Goal: Transaction & Acquisition: Purchase product/service

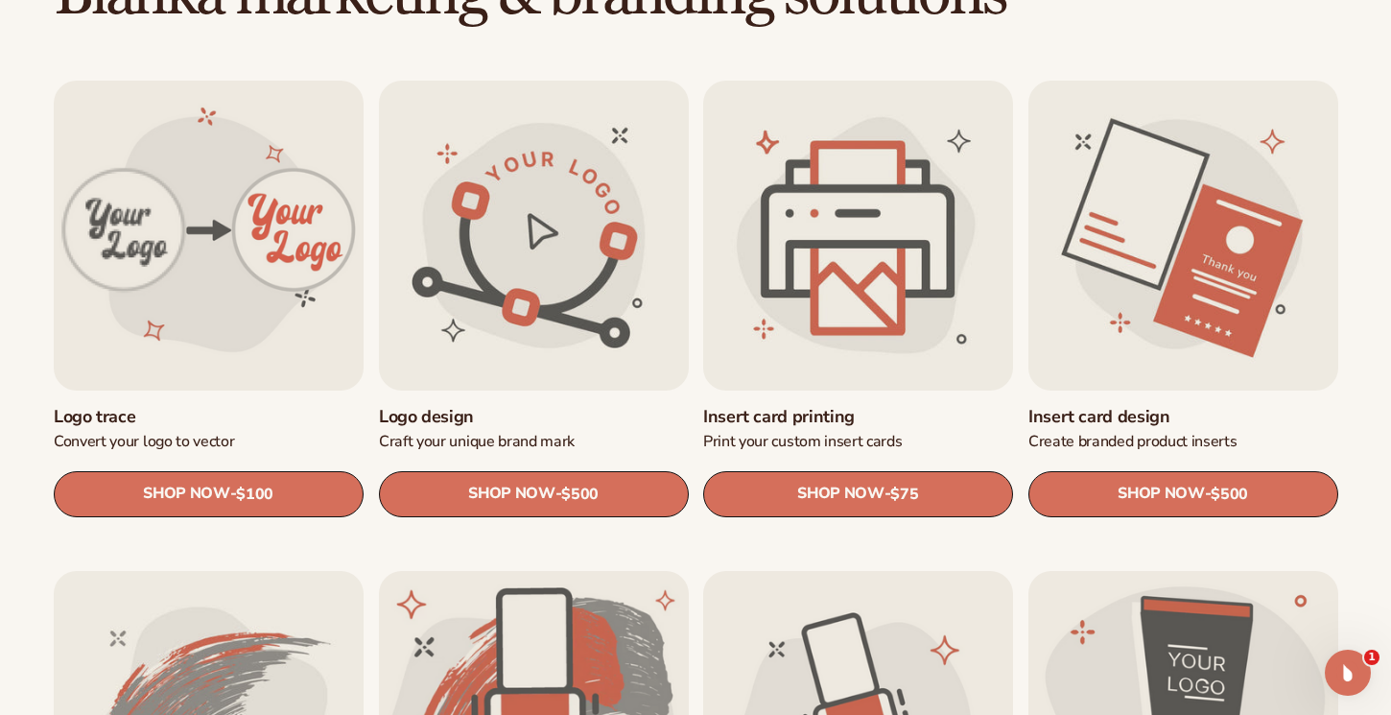
scroll to position [598, 0]
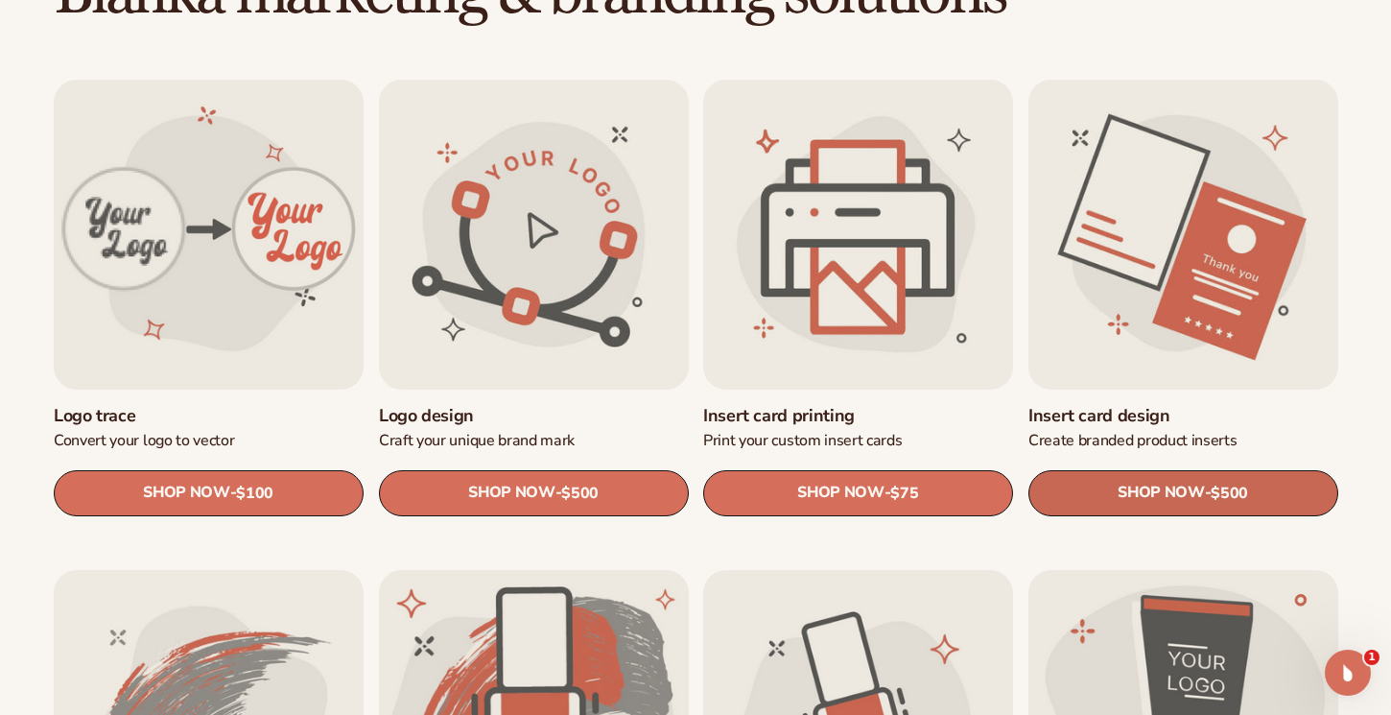
click at [1119, 489] on span "SHOP NOW" at bounding box center [1161, 493] width 86 height 18
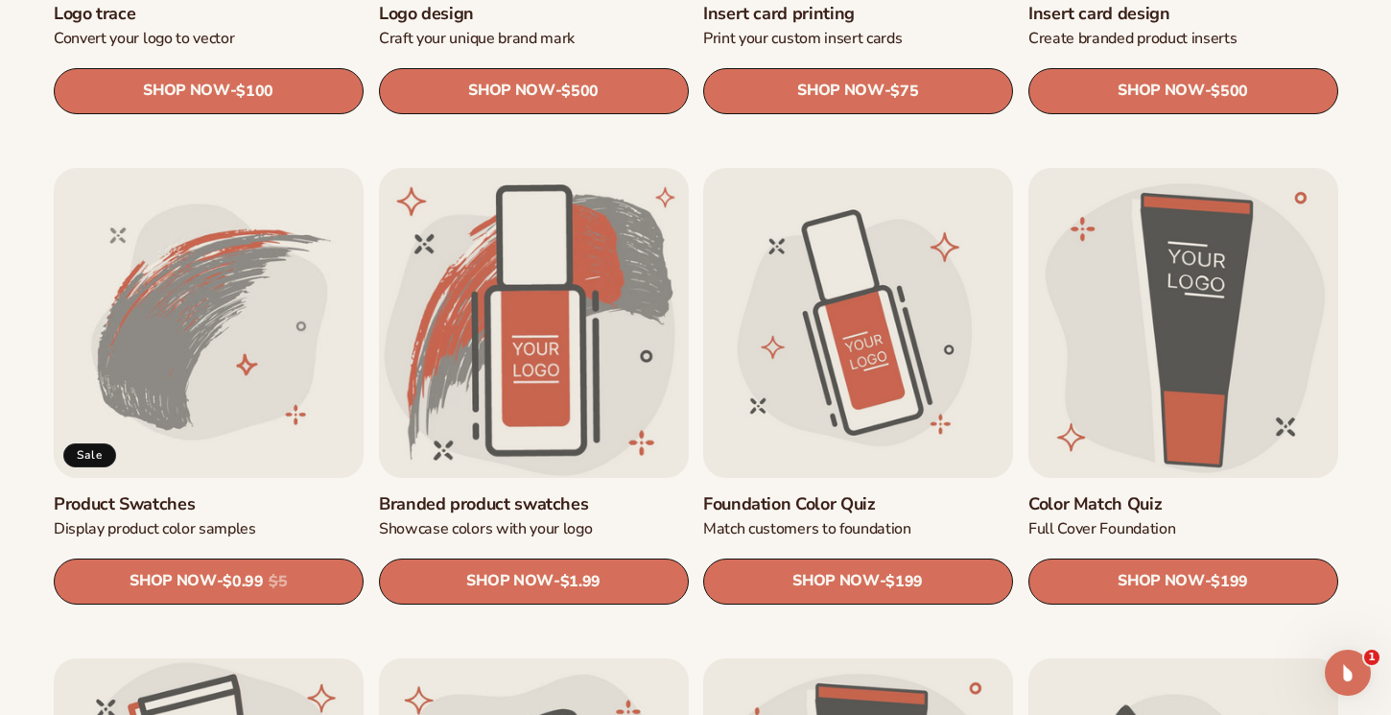
scroll to position [1039, 0]
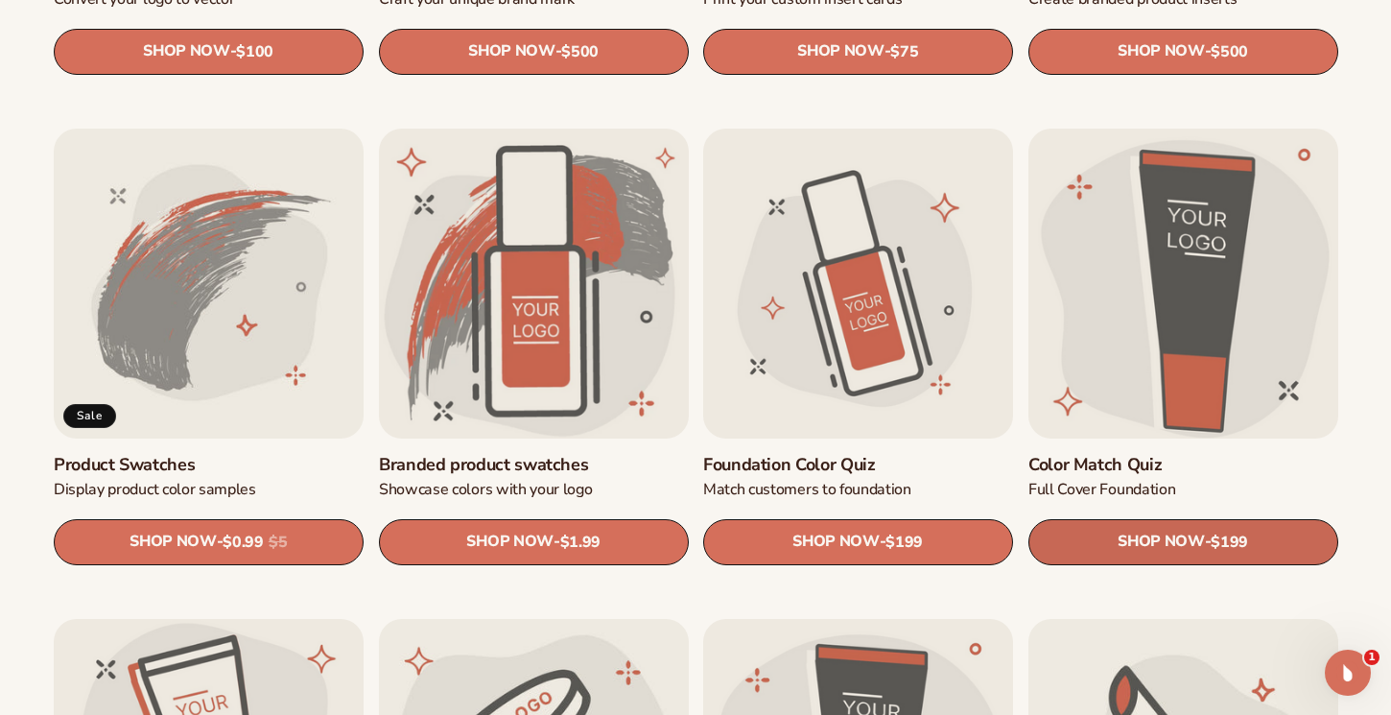
click at [1167, 538] on span "SHOP NOW" at bounding box center [1161, 541] width 86 height 18
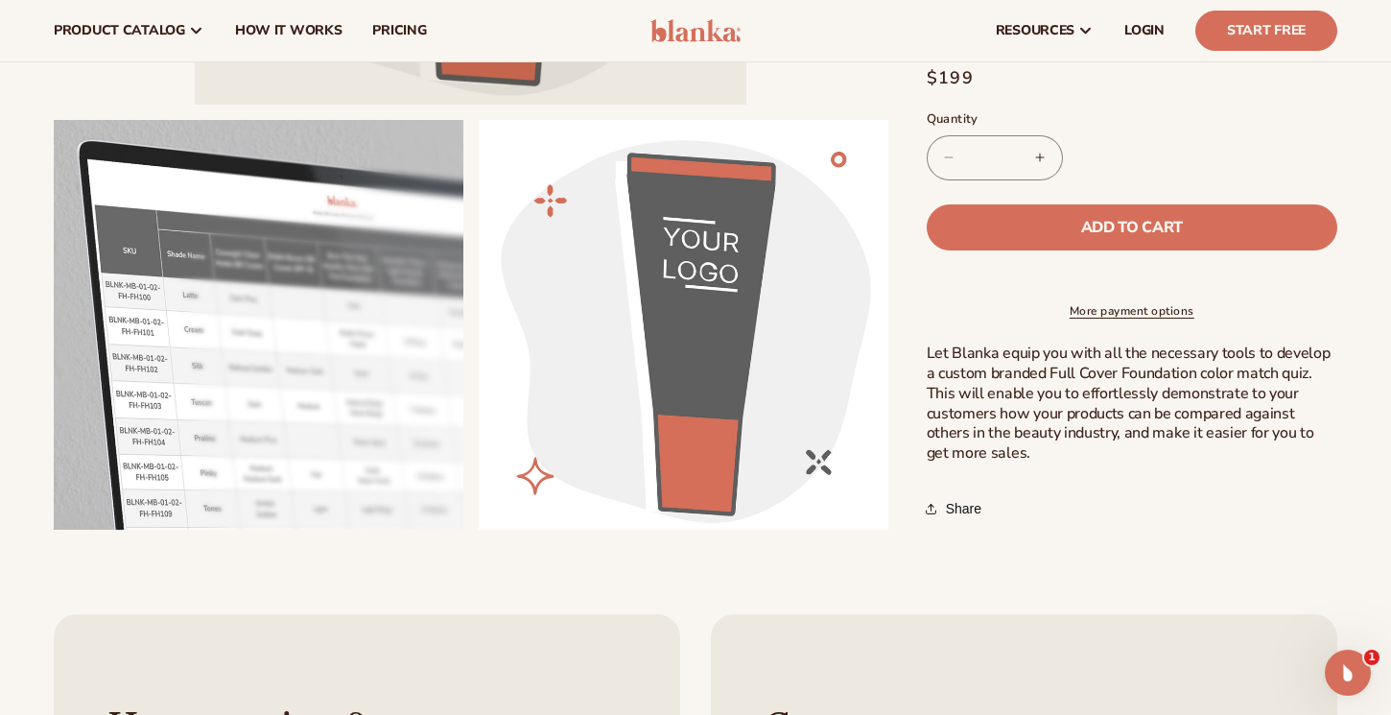
scroll to position [557, 0]
